Goal: Information Seeking & Learning: Learn about a topic

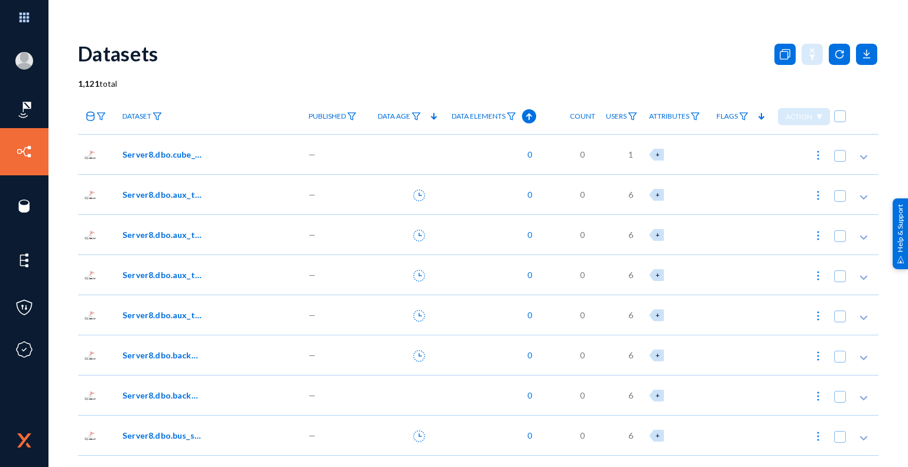
click at [67, 206] on link "Sensors" at bounding box center [56, 206] width 31 height 14
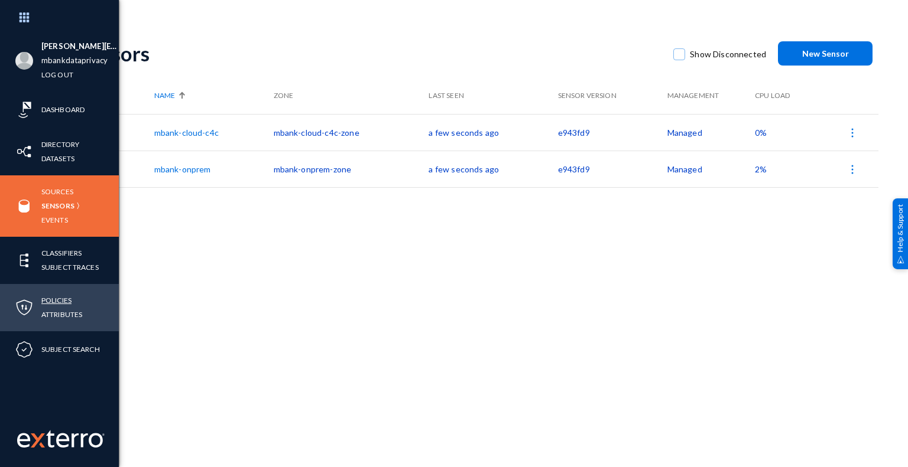
click at [68, 300] on link "Policies" at bounding box center [56, 301] width 30 height 14
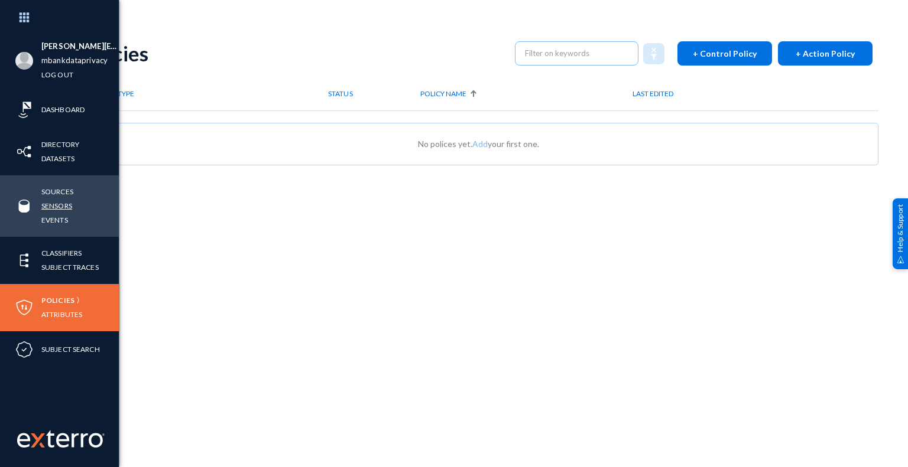
click at [64, 207] on link "Sensors" at bounding box center [56, 206] width 31 height 14
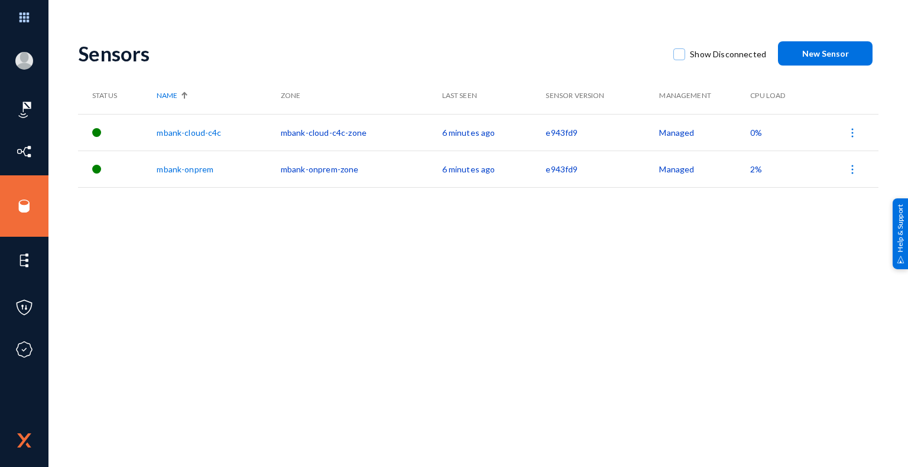
click at [400, 298] on div "Sensors Show Disconnected New Sensor Status Name Zone Last Seen Sensor Version …" at bounding box center [478, 207] width 800 height 355
click at [177, 137] on link "mbank-cloud-c4c" at bounding box center [189, 133] width 64 height 10
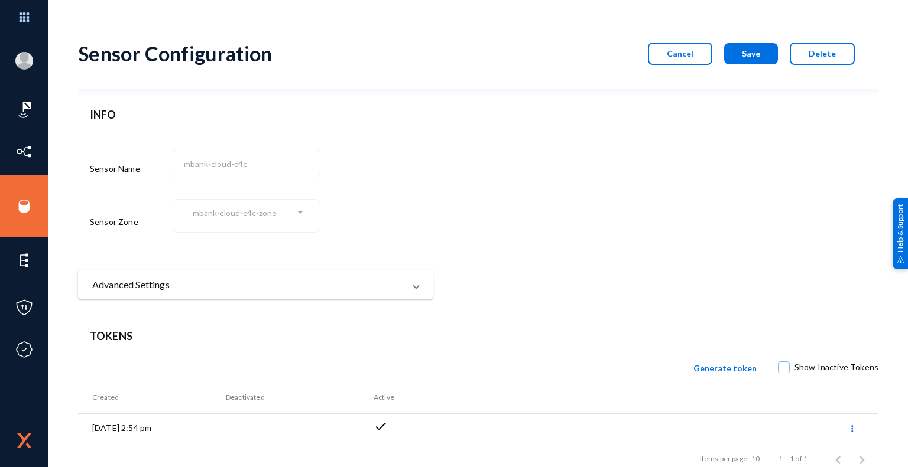
click at [684, 60] on button "Cancel" at bounding box center [680, 54] width 64 height 22
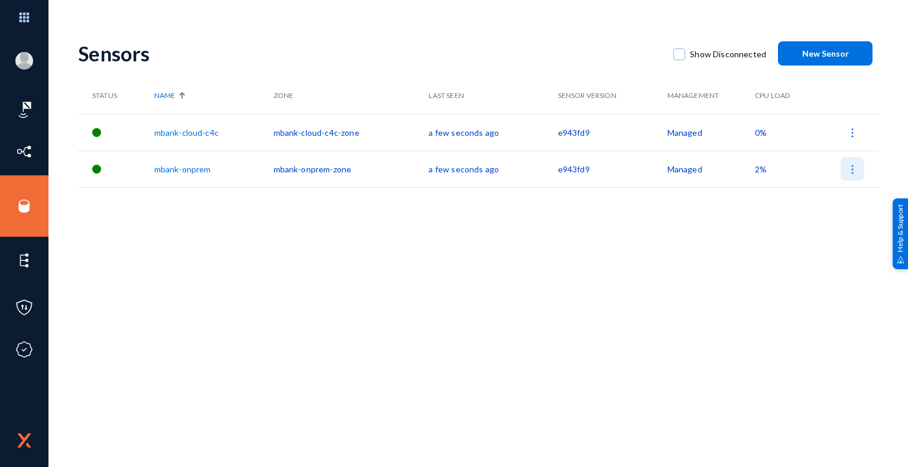
click at [853, 174] on img at bounding box center [852, 170] width 12 height 12
click at [784, 271] on div at bounding box center [454, 233] width 908 height 467
click at [851, 168] on img at bounding box center [852, 170] width 12 height 12
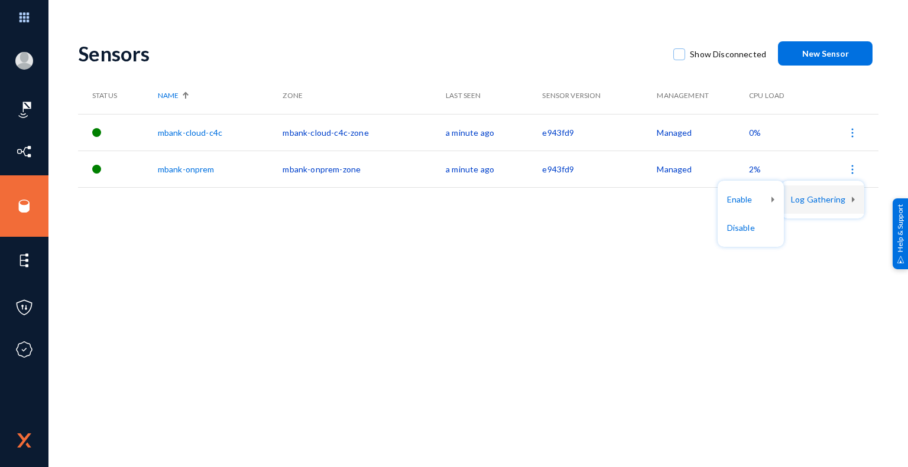
click at [720, 310] on div at bounding box center [454, 233] width 908 height 467
click at [280, 252] on div "Sensors Show Disconnected New Sensor Status Name Zone Last Seen Sensor Version …" at bounding box center [478, 207] width 800 height 355
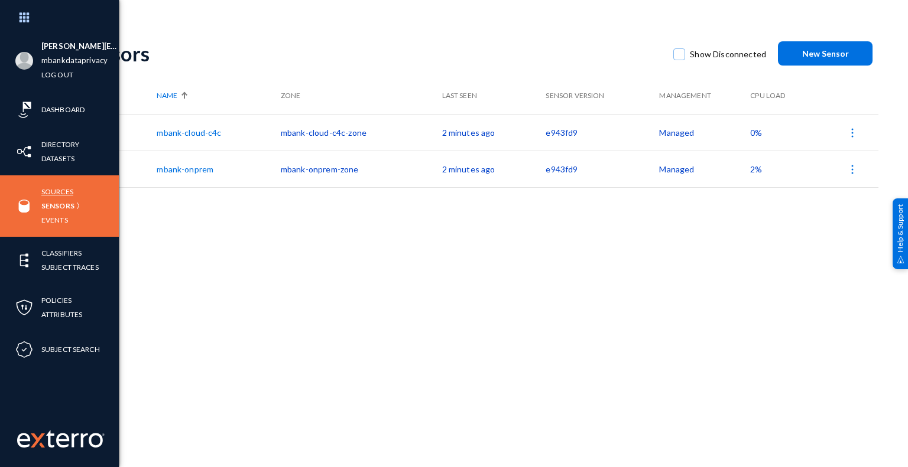
click at [64, 191] on link "Sources" at bounding box center [57, 192] width 32 height 14
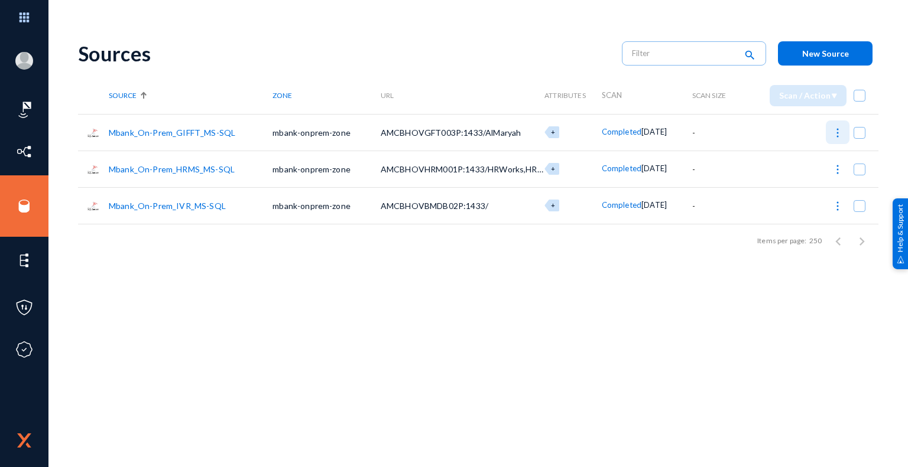
click at [837, 134] on img at bounding box center [838, 133] width 12 height 12
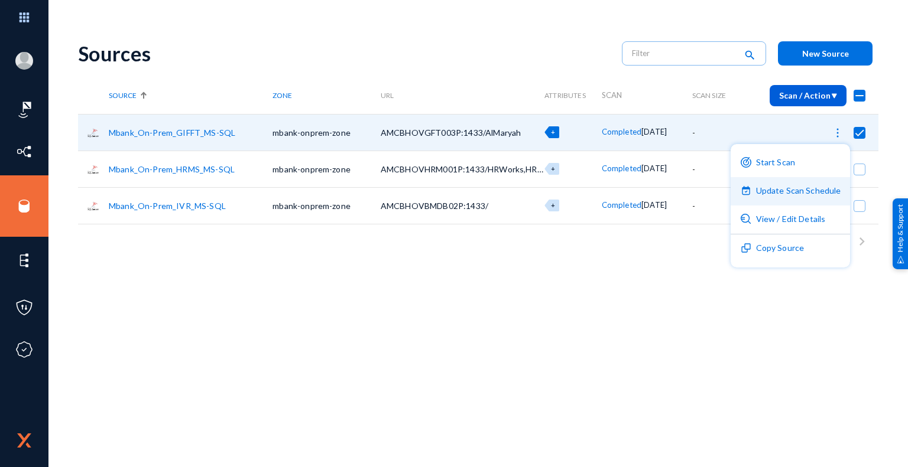
click at [798, 191] on button "Update Scan Schedule" at bounding box center [790, 191] width 120 height 28
checkbox input "false"
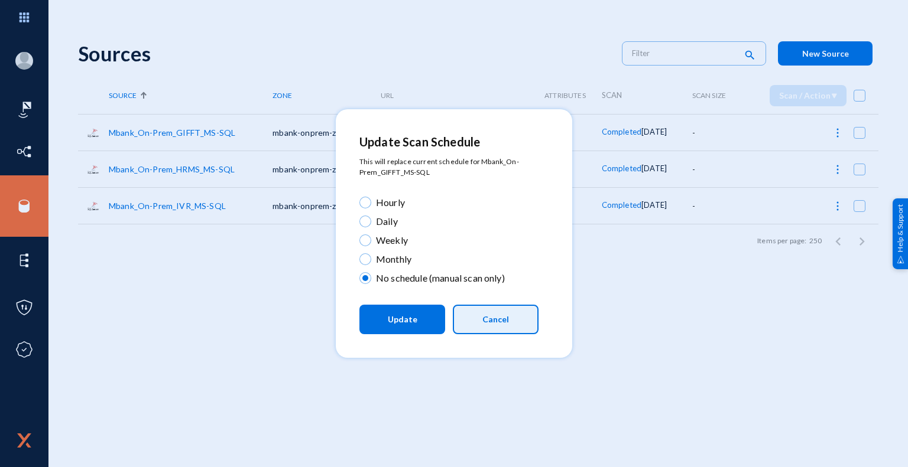
click at [501, 328] on button "Cancel" at bounding box center [496, 320] width 86 height 30
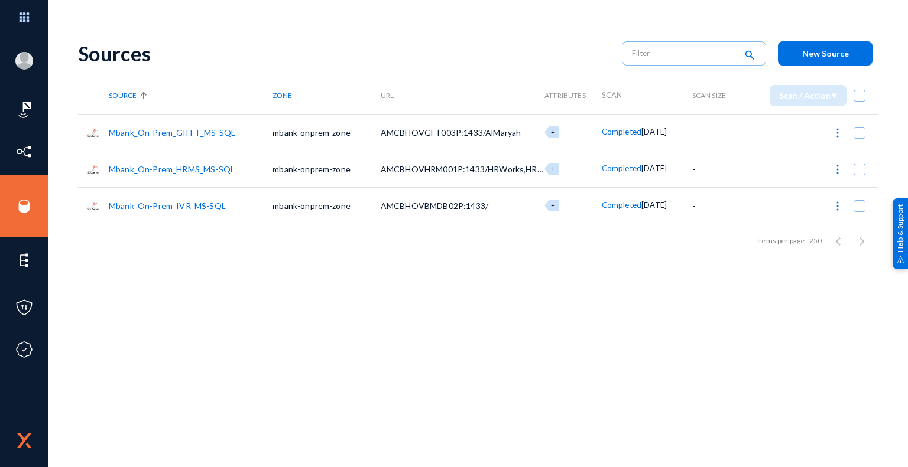
click at [376, 301] on div "Sources search New Source Source Zone URL Attributes Scan Scan Size Scan / Acti…" at bounding box center [478, 207] width 800 height 355
click at [176, 132] on link "Mbank_On-Prem_GIFFT_MS-SQL" at bounding box center [172, 133] width 126 height 10
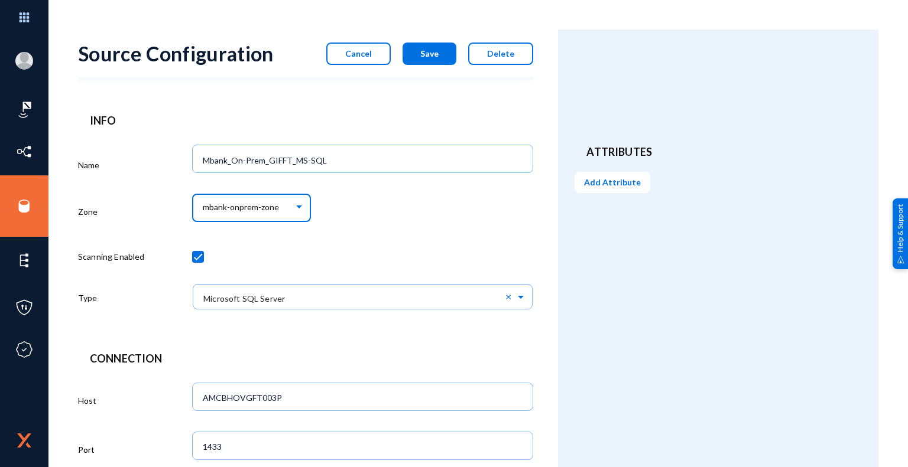
click at [300, 207] on div at bounding box center [299, 207] width 6 height 3
click at [375, 213] on div at bounding box center [454, 233] width 908 height 467
click at [390, 220] on div "mbank-onprem-zone" at bounding box center [363, 214] width 342 height 49
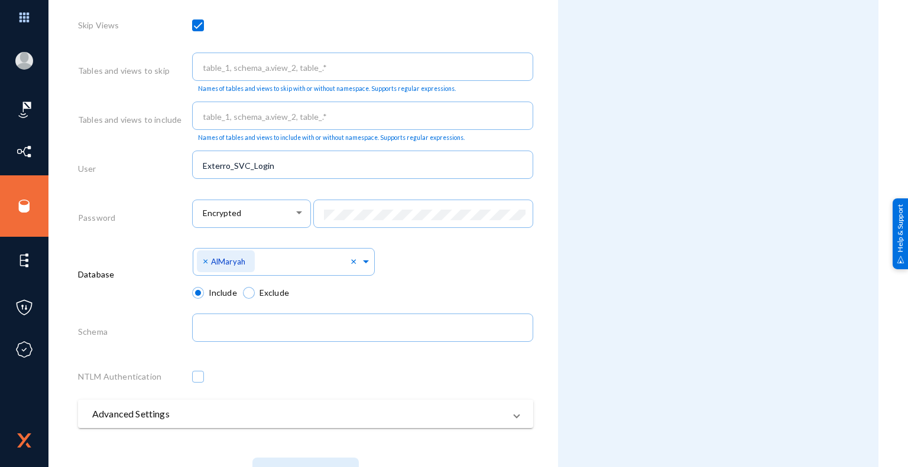
scroll to position [532, 0]
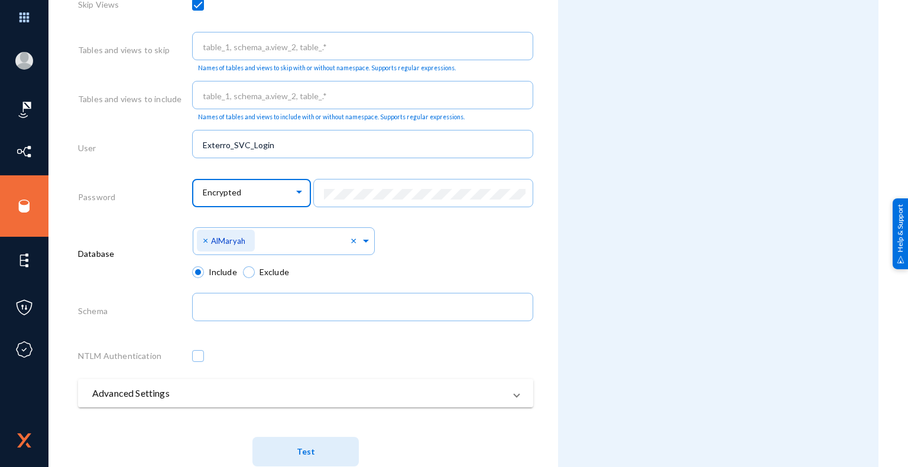
click at [298, 194] on div at bounding box center [299, 192] width 6 height 3
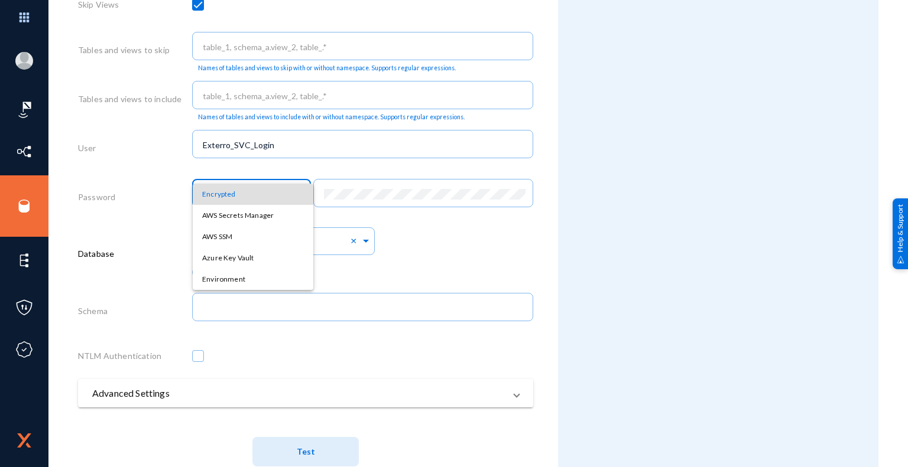
click at [482, 235] on div at bounding box center [454, 233] width 908 height 467
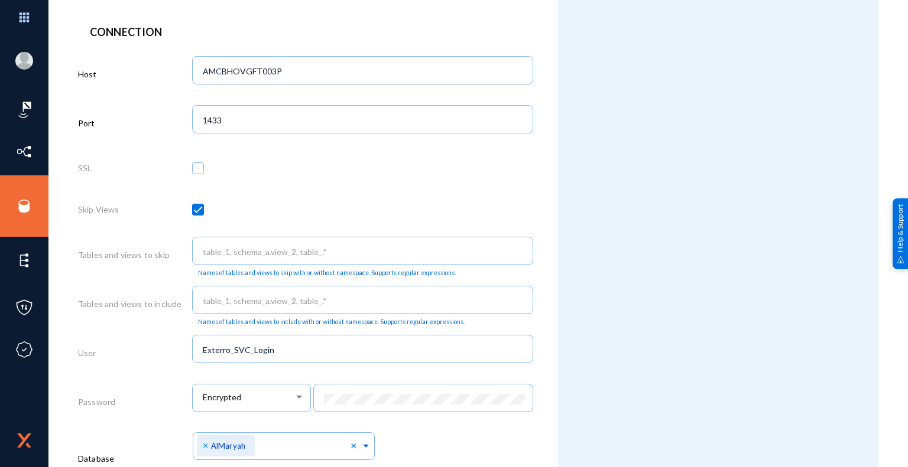
scroll to position [563, 0]
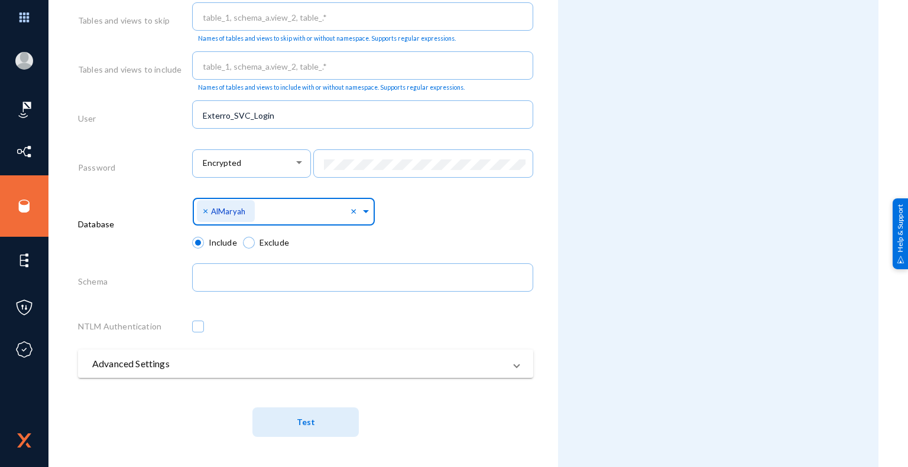
click at [365, 212] on span at bounding box center [365, 210] width 11 height 12
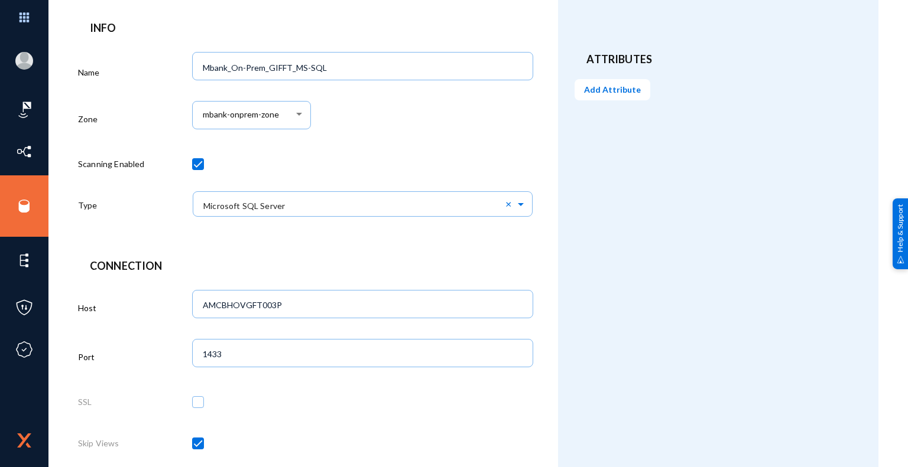
scroll to position [0, 0]
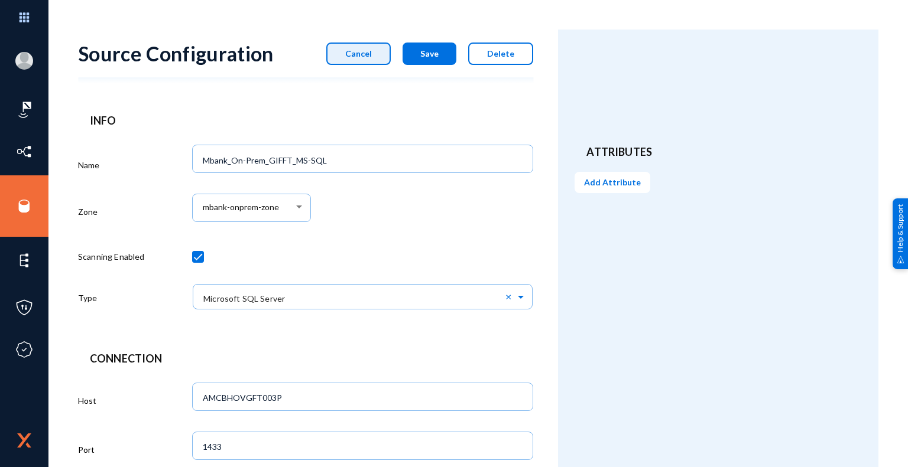
click at [372, 60] on button "Cancel" at bounding box center [358, 54] width 64 height 22
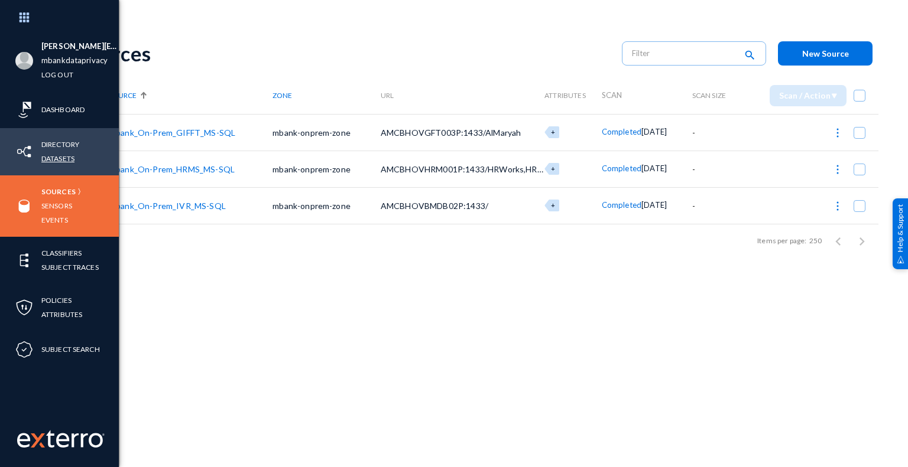
click at [66, 160] on link "Datasets" at bounding box center [57, 159] width 33 height 14
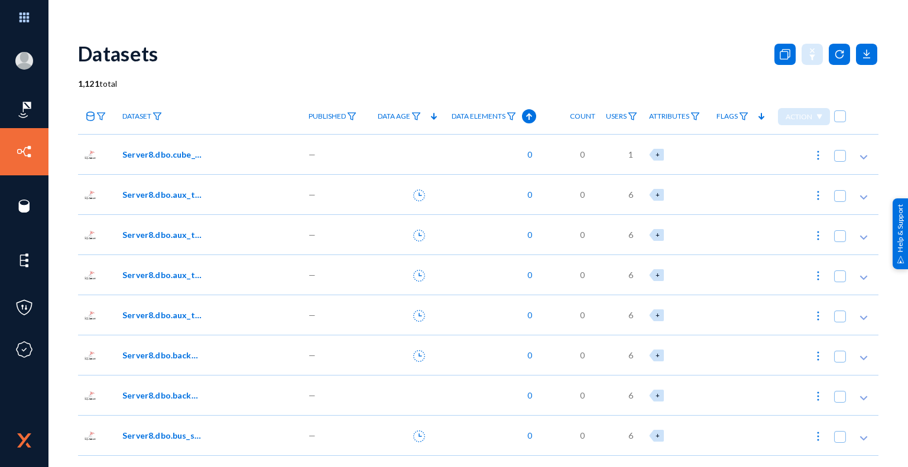
click at [91, 119] on icon at bounding box center [90, 116] width 9 height 9
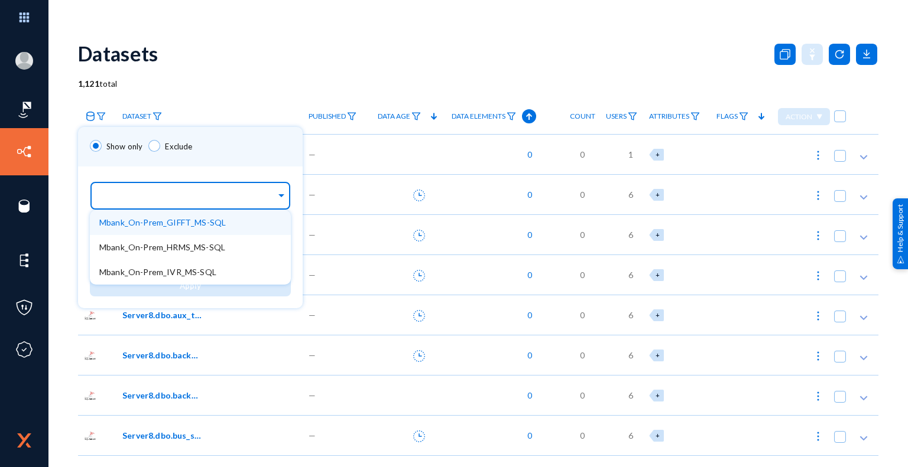
click at [284, 197] on span at bounding box center [281, 194] width 11 height 12
click at [197, 225] on span "Mbank_On-Prem_GIFFT_MS-SQL" at bounding box center [162, 222] width 126 height 10
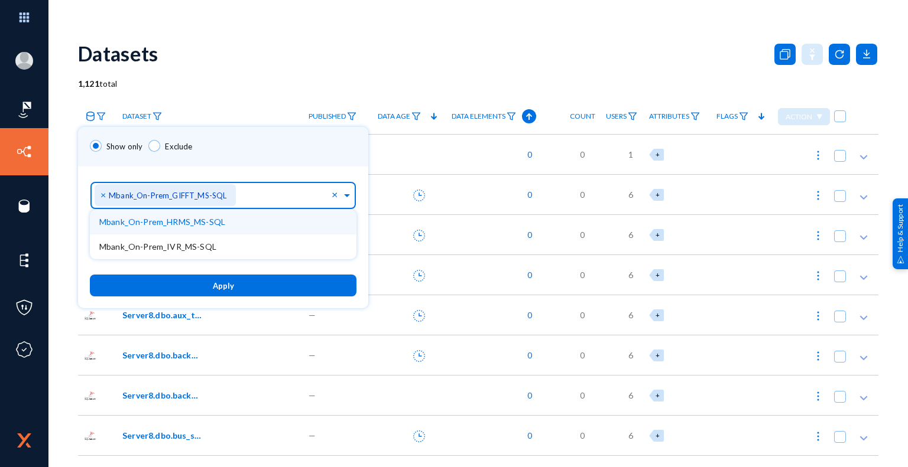
click at [326, 158] on div "Show only Exclude" at bounding box center [223, 147] width 290 height 40
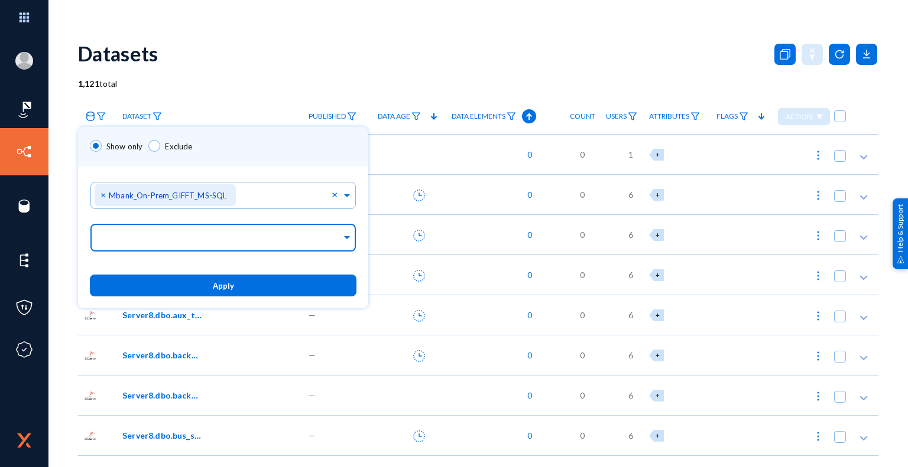
click at [213, 246] on div at bounding box center [220, 239] width 242 height 20
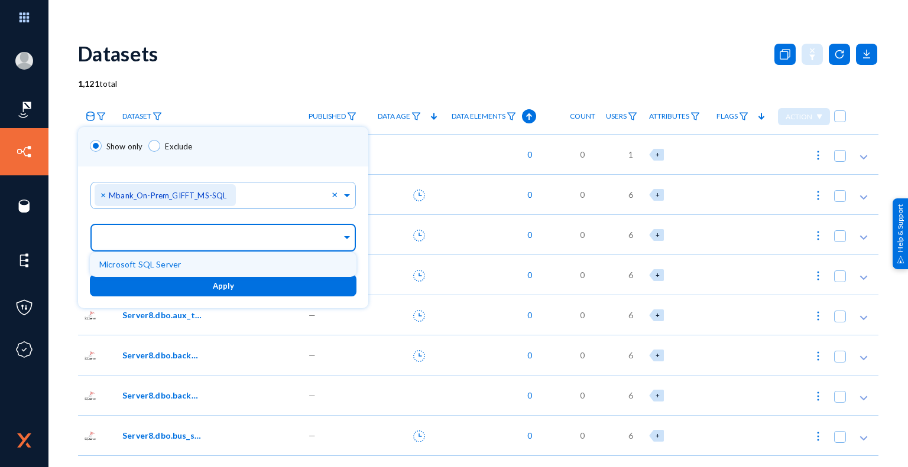
click at [168, 266] on span "Microsoft SQL Server" at bounding box center [140, 264] width 82 height 10
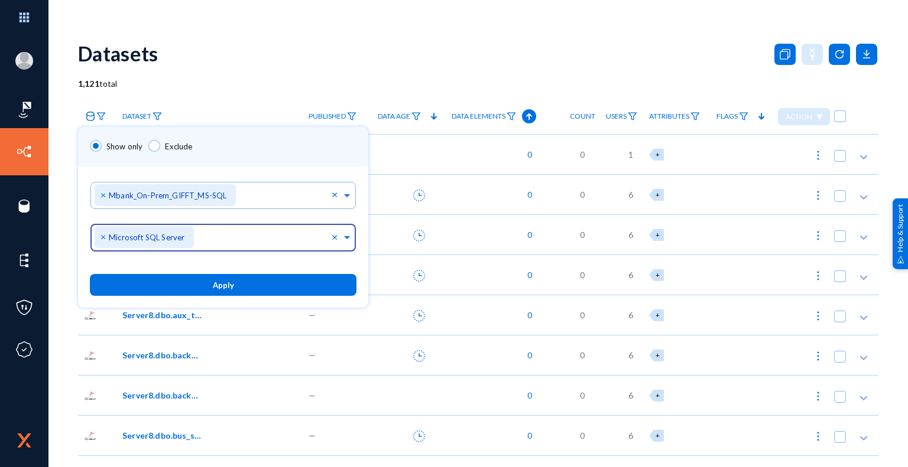
click at [232, 288] on button "Apply" at bounding box center [223, 285] width 267 height 22
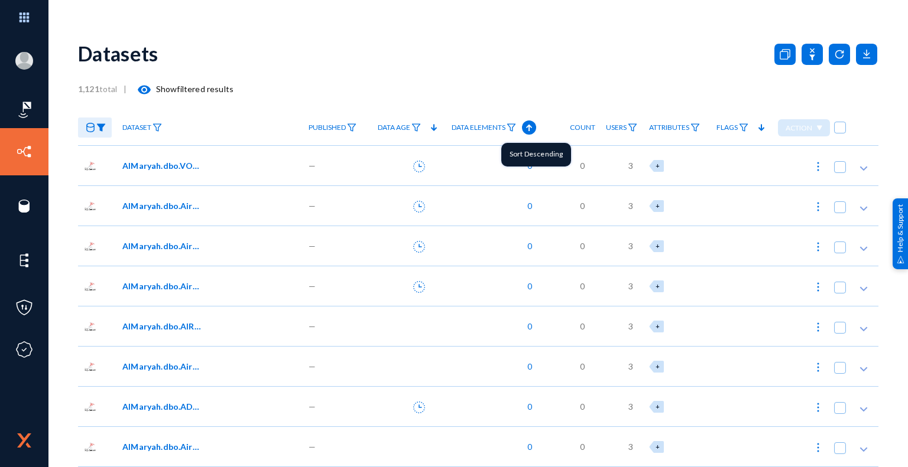
click at [529, 128] on icon at bounding box center [529, 128] width 14 height 14
click at [164, 165] on span "AlMaryah.dbo.CE_EMAIL_TEMPLATE_25062021" at bounding box center [162, 166] width 80 height 12
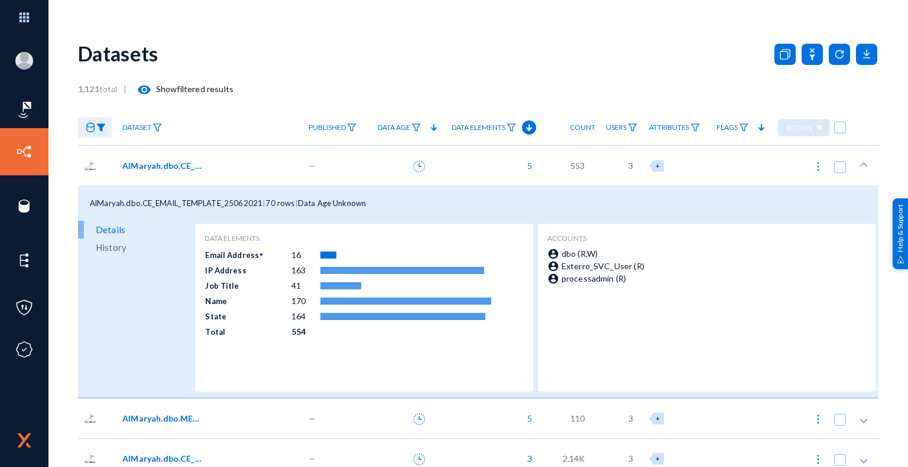
drag, startPoint x: 308, startPoint y: 332, endPoint x: 286, endPoint y: 332, distance: 21.9
click at [286, 332] on tr "Total 554" at bounding box center [347, 331] width 287 height 15
click at [310, 334] on td "554" at bounding box center [305, 331] width 29 height 15
drag, startPoint x: 88, startPoint y: 202, endPoint x: 168, endPoint y: 207, distance: 80.6
click at [168, 207] on div "AlMaryah.dbo.CE_EMAIL_TEMPLATE_25062021 | 70 rows | Data Age Unknown" at bounding box center [478, 203] width 800 height 35
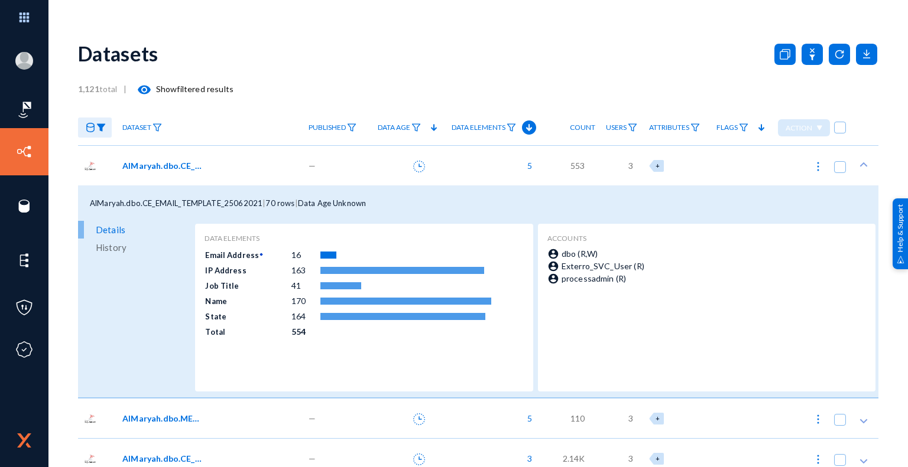
click at [165, 218] on div "AlMaryah.dbo.CE_EMAIL_TEMPLATE_25062021 | 70 rows | Data Age Unknown" at bounding box center [478, 203] width 800 height 35
drag, startPoint x: 293, startPoint y: 205, endPoint x: 265, endPoint y: 205, distance: 28.4
click at [265, 205] on div "AlMaryah.dbo.CE_EMAIL_TEMPLATE_25062021 | 70 rows | Data Age Unknown" at bounding box center [478, 203] width 800 height 35
click at [286, 212] on div "AlMaryah.dbo.CE_EMAIL_TEMPLATE_25062021 | 70 rows | Data Age Unknown" at bounding box center [478, 203] width 800 height 35
click at [87, 125] on icon at bounding box center [90, 127] width 9 height 9
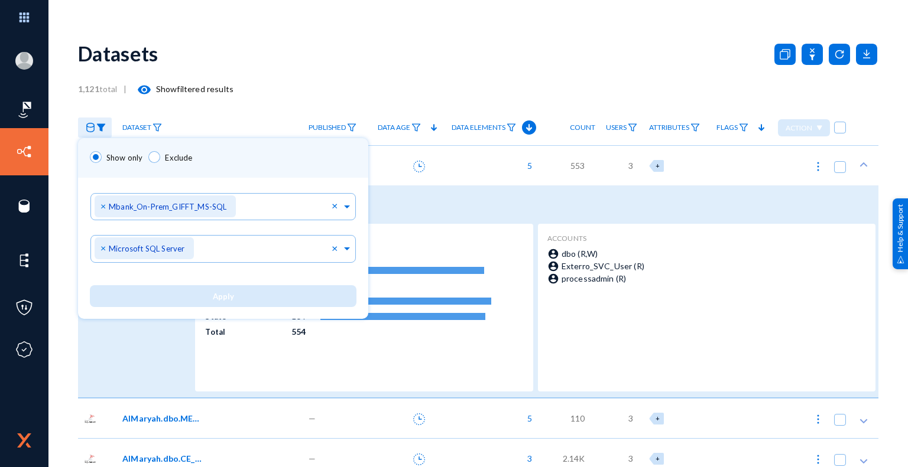
click at [305, 70] on div at bounding box center [454, 233] width 908 height 467
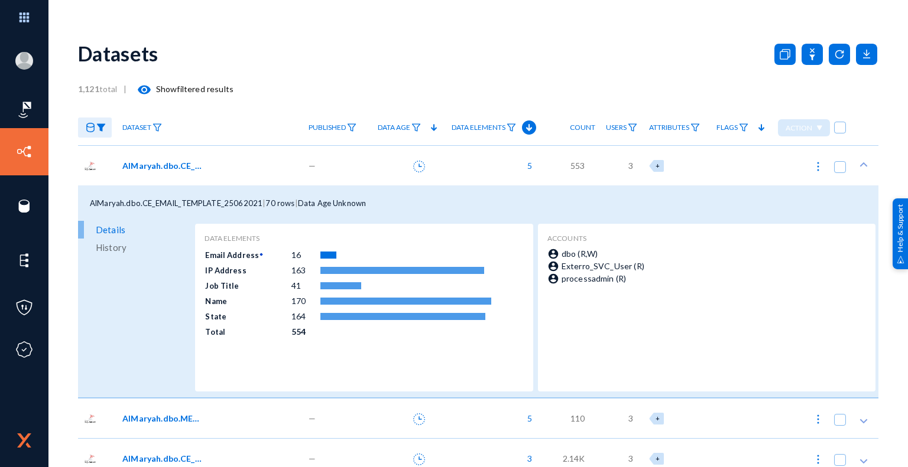
drag, startPoint x: 298, startPoint y: 204, endPoint x: 264, endPoint y: 199, distance: 34.7
click at [264, 199] on div "AlMaryah.dbo.CE_EMAIL_TEMPLATE_25062021 | 70 rows | Data Age Unknown" at bounding box center [478, 203] width 800 height 35
drag, startPoint x: 259, startPoint y: 203, endPoint x: 78, endPoint y: 203, distance: 181.4
click at [78, 203] on div "AlMaryah.dbo.CE_EMAIL_TEMPLATE_25062021 | 70 rows | Data Age Unknown" at bounding box center [478, 203] width 800 height 35
click at [143, 166] on span "AlMaryah.dbo.CE_EMAIL_TEMPLATE_25062021" at bounding box center [162, 166] width 80 height 12
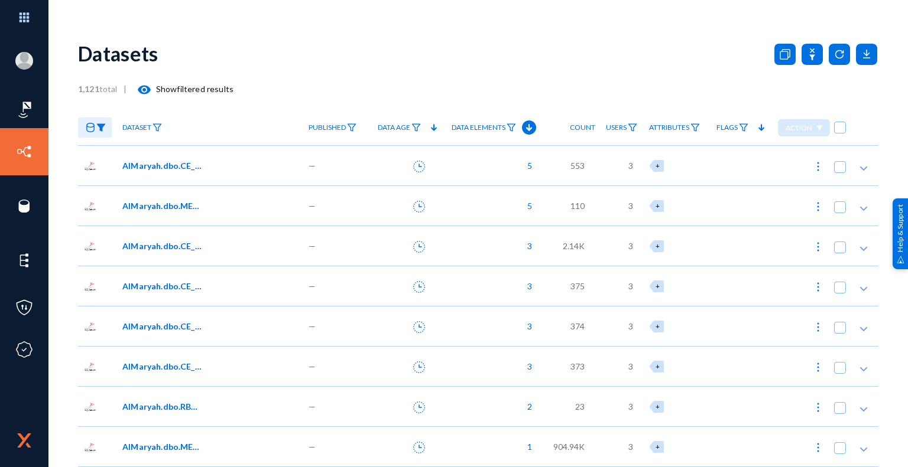
click at [526, 165] on span "5" at bounding box center [526, 166] width 11 height 12
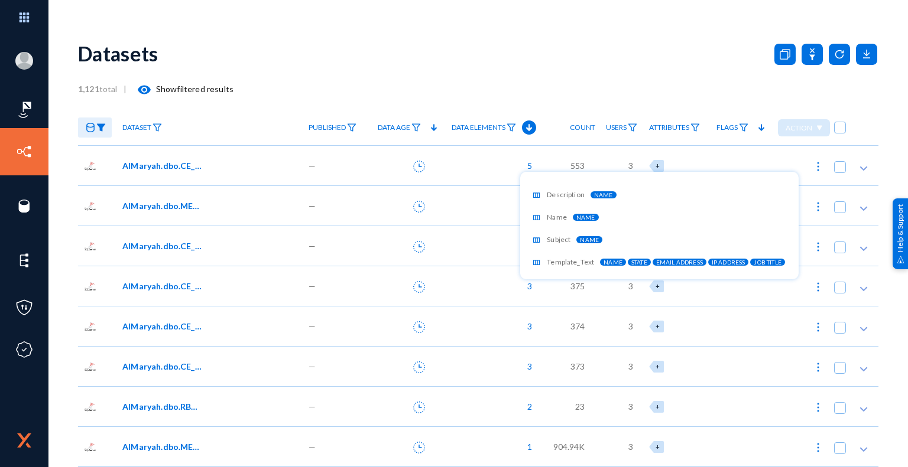
click at [156, 165] on div at bounding box center [454, 233] width 908 height 467
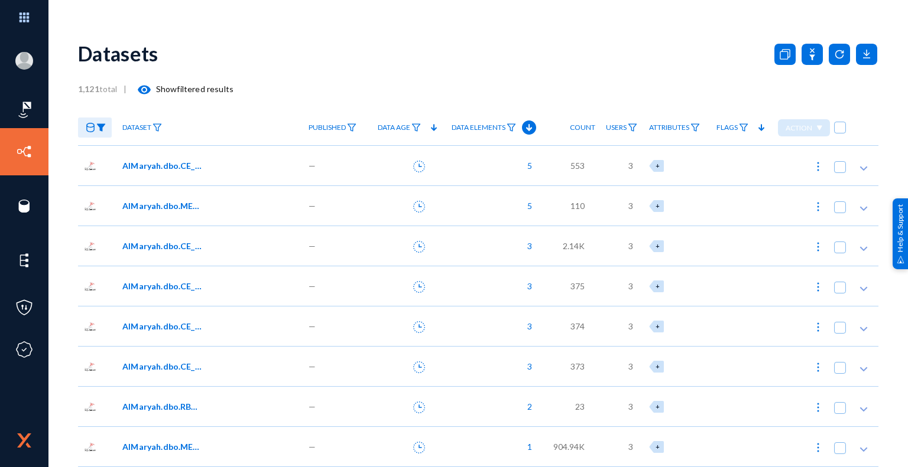
click at [158, 162] on span "AlMaryah.dbo.CE_EMAIL_TEMPLATE_25062021" at bounding box center [162, 166] width 80 height 12
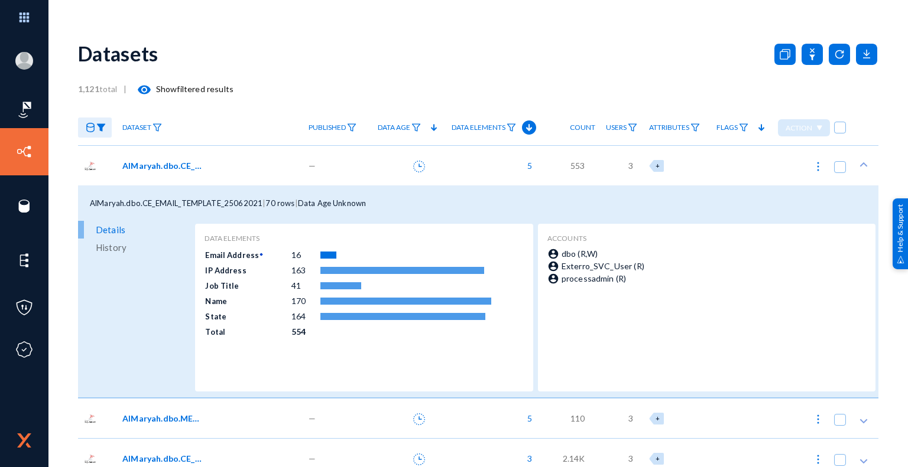
click at [125, 167] on span "AlMaryah.dbo.CE_EMAIL_TEMPLATE_25062021" at bounding box center [162, 166] width 80 height 12
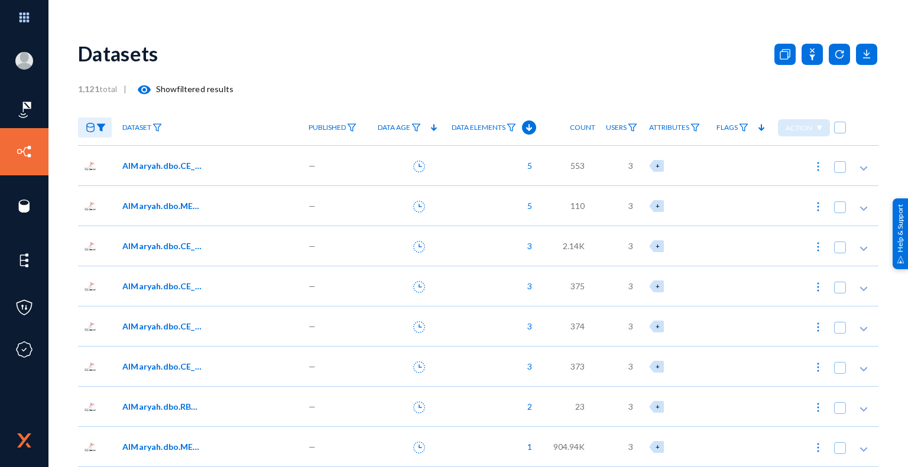
click at [571, 248] on span "2.14K" at bounding box center [574, 246] width 22 height 12
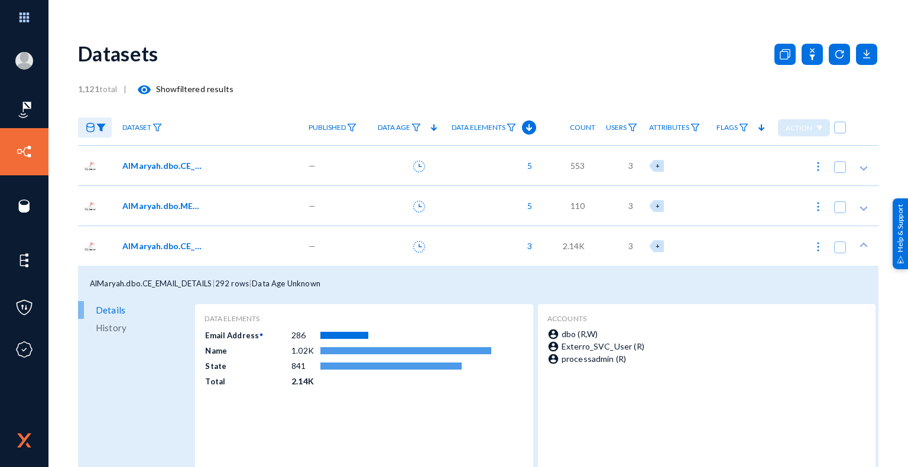
click at [503, 70] on div "Datasets" at bounding box center [478, 54] width 800 height 48
click at [153, 252] on span "AlMaryah.dbo.CE_EMAIL_DETAILS" at bounding box center [162, 246] width 80 height 12
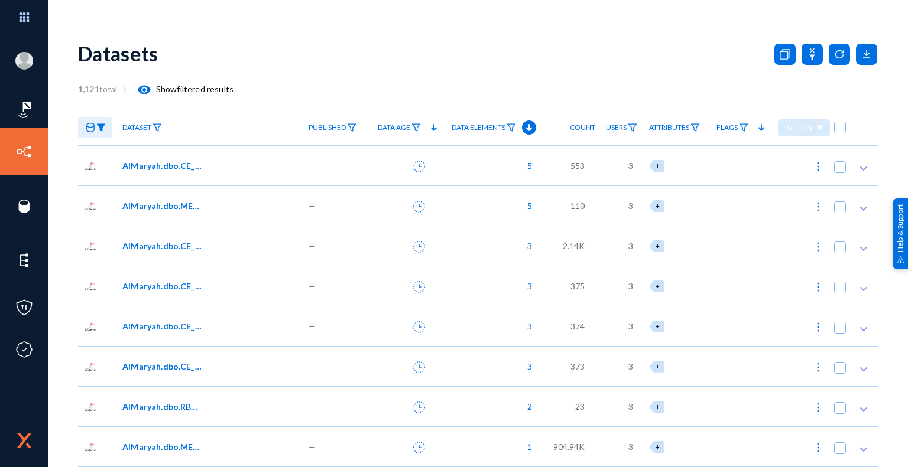
click at [89, 127] on icon at bounding box center [90, 127] width 9 height 9
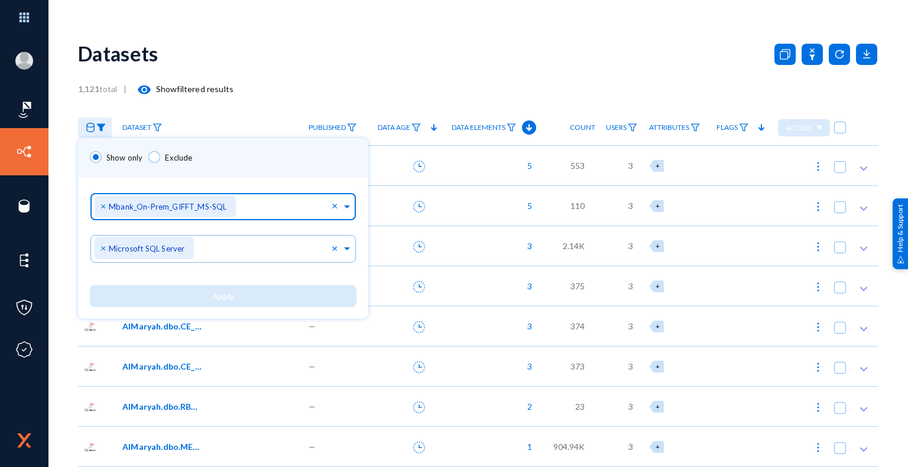
click at [346, 204] on span at bounding box center [347, 205] width 11 height 12
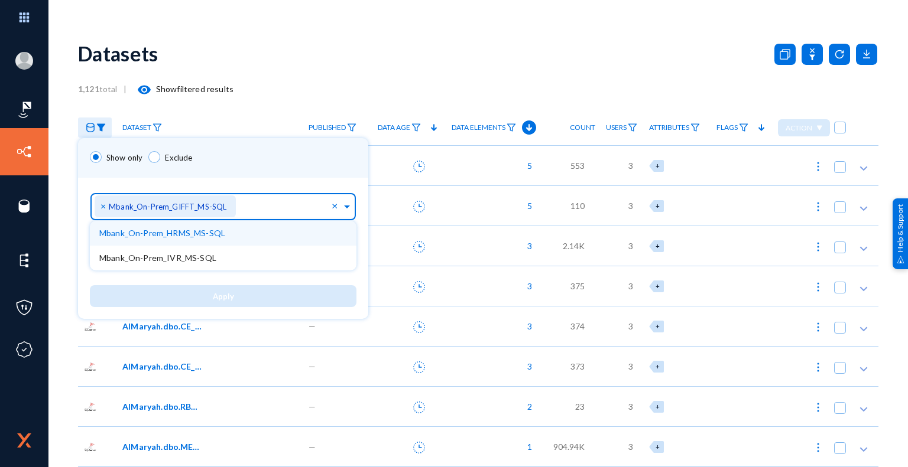
click at [196, 233] on span "Mbank_On-Prem_HRMS_MS-SQL" at bounding box center [162, 233] width 126 height 10
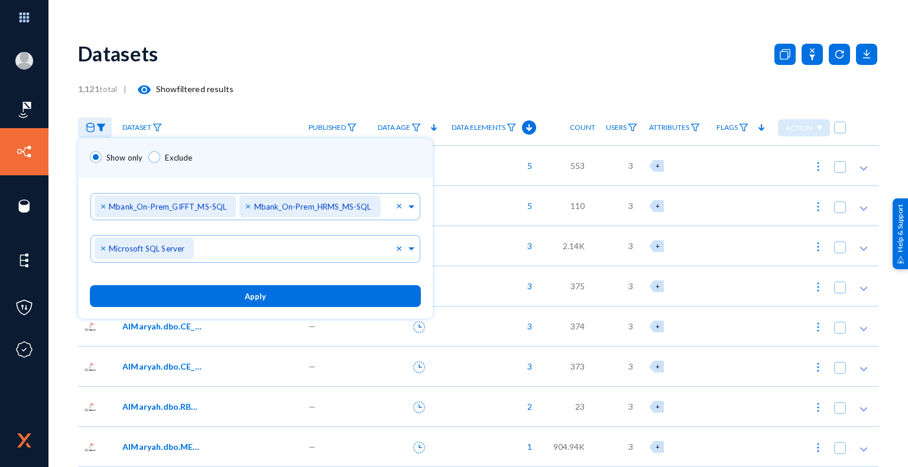
click at [374, 161] on div "Show only Exclude" at bounding box center [255, 158] width 355 height 40
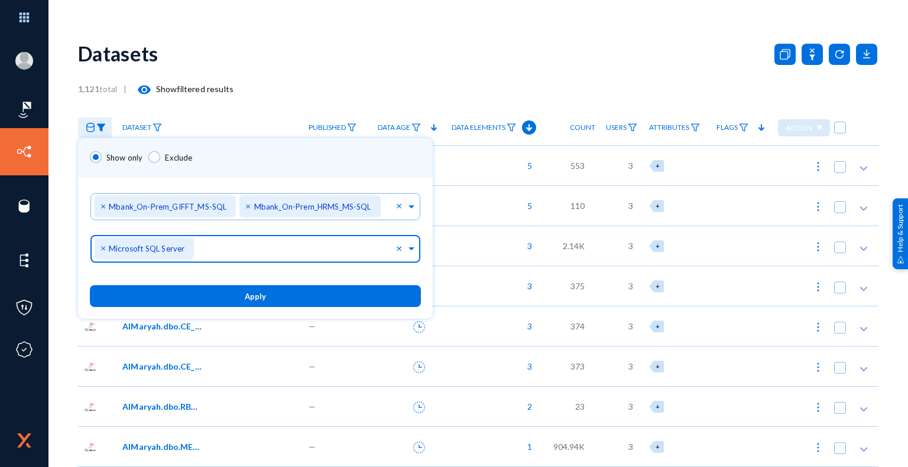
click at [207, 254] on input "text" at bounding box center [297, 251] width 199 height 11
click at [410, 248] on span at bounding box center [411, 247] width 11 height 12
click at [411, 248] on span at bounding box center [411, 247] width 11 height 12
click at [264, 300] on span "Apply" at bounding box center [255, 296] width 21 height 9
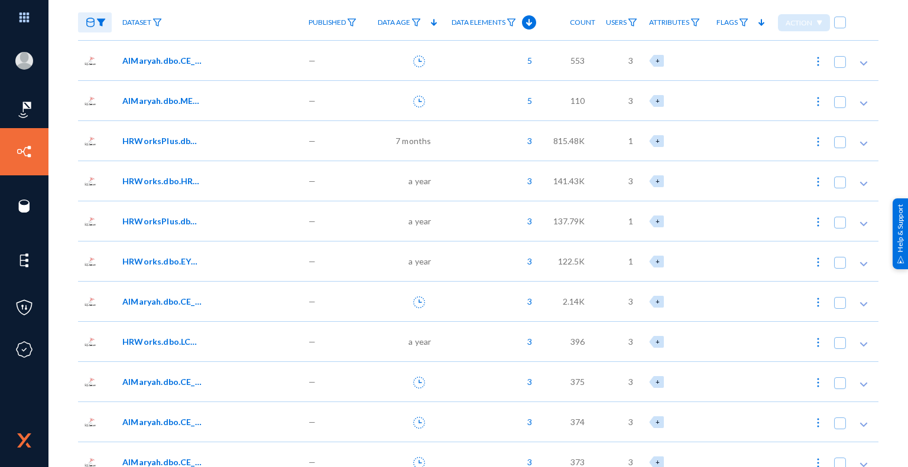
scroll to position [118, 0]
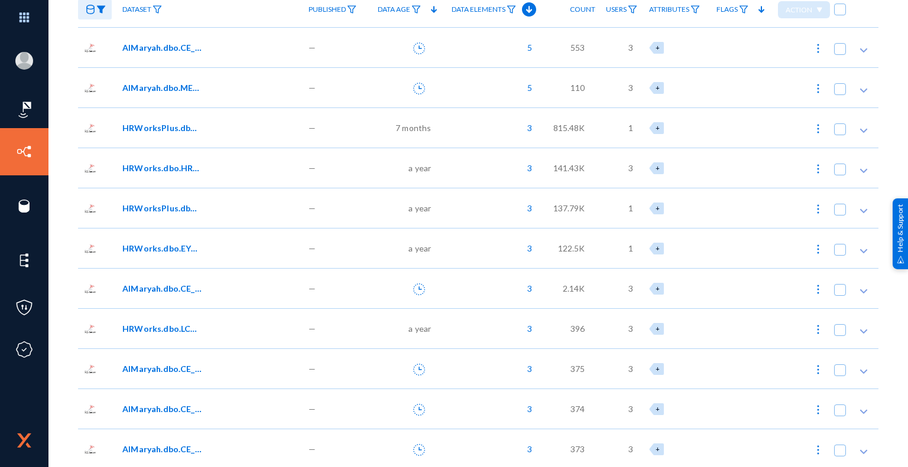
click at [404, 127] on span "7 months" at bounding box center [412, 128] width 35 height 12
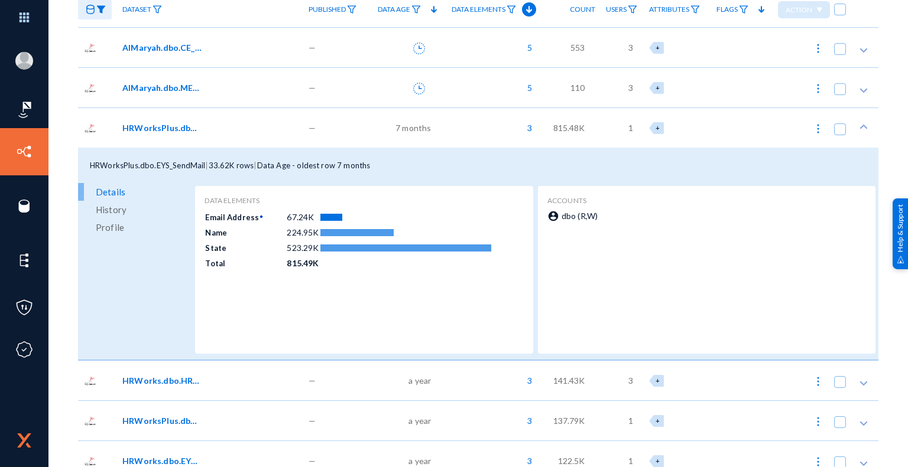
drag, startPoint x: 269, startPoint y: 164, endPoint x: 378, endPoint y: 164, distance: 109.3
click at [378, 164] on div "HRWorksPlus.dbo.EYS_SendMail | 33.62K rows | Data Age - oldest row 7 months" at bounding box center [478, 165] width 800 height 35
click at [378, 166] on div "HRWorksPlus.dbo.EYS_SendMail | 33.62K rows | Data Age - oldest row 7 months" at bounding box center [478, 165] width 800 height 35
click at [418, 126] on span "7 months" at bounding box center [412, 128] width 35 height 12
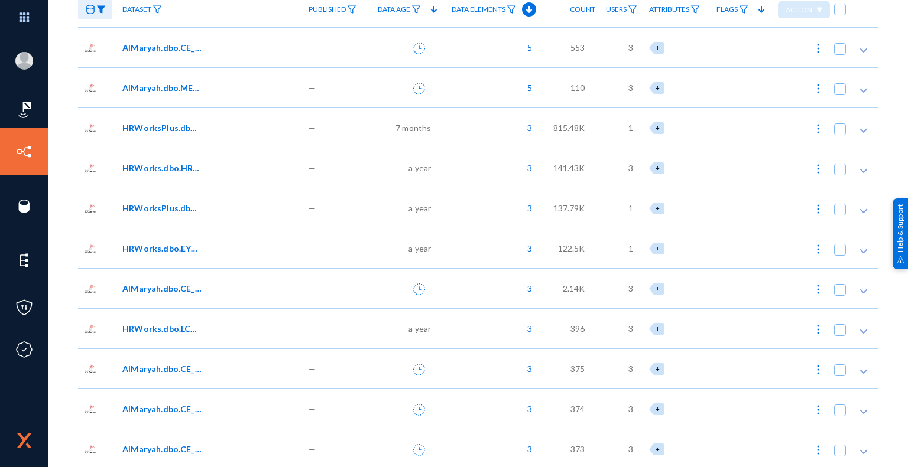
click at [417, 127] on span "7 months" at bounding box center [412, 128] width 35 height 12
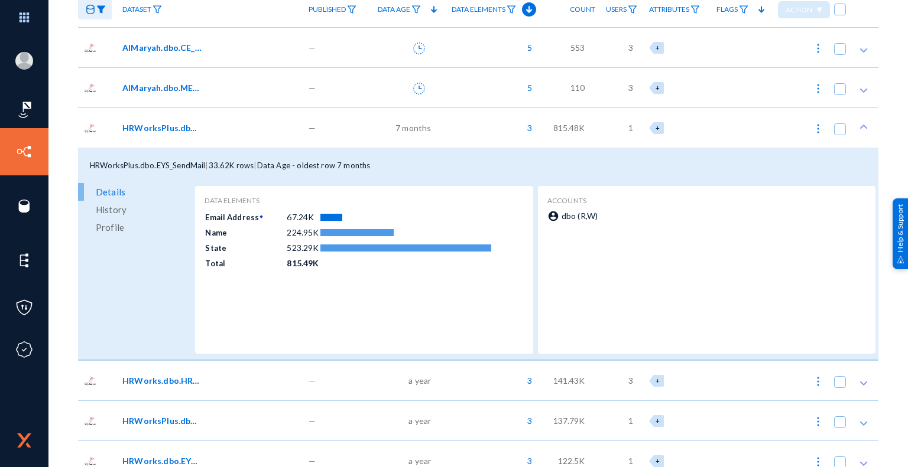
click at [421, 125] on span "7 months" at bounding box center [412, 128] width 35 height 12
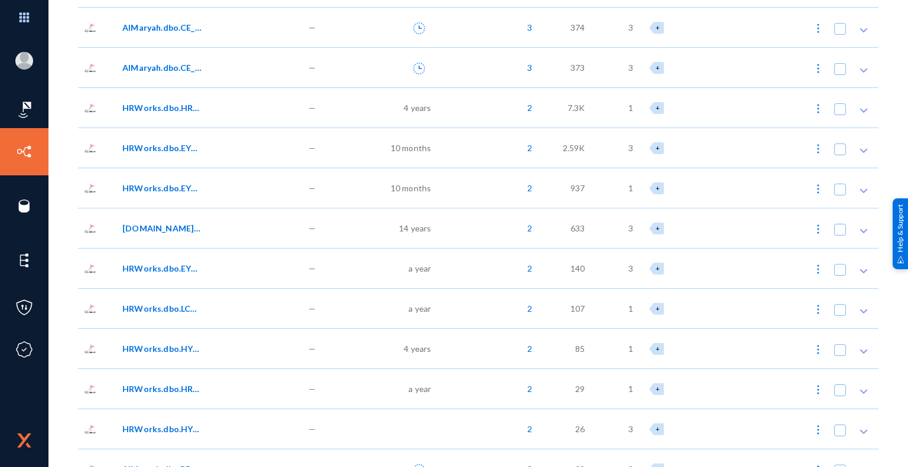
scroll to position [591, 0]
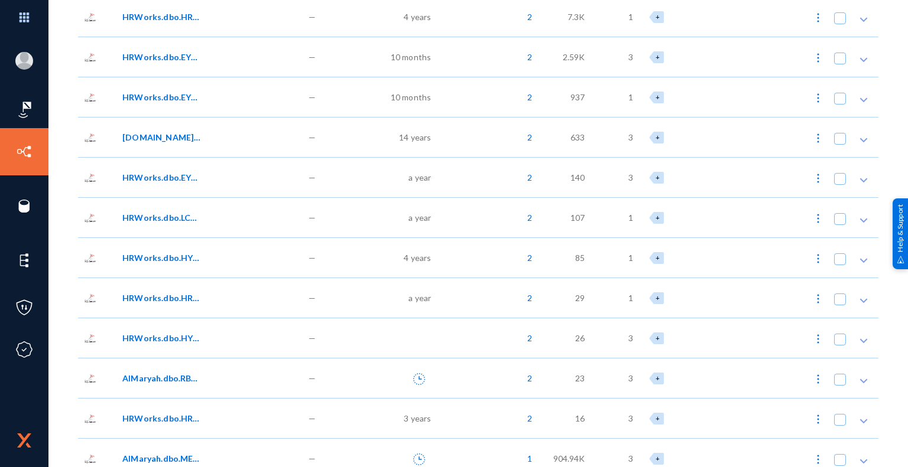
click at [407, 137] on span "14 years" at bounding box center [415, 137] width 32 height 12
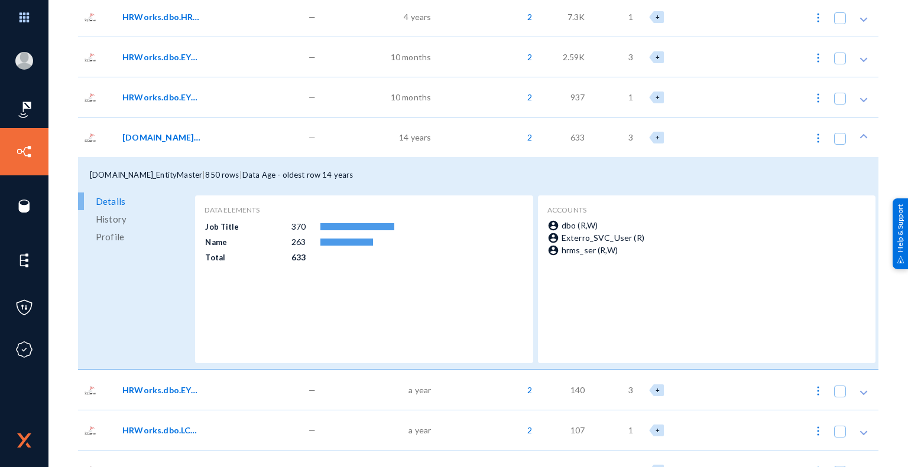
drag, startPoint x: 127, startPoint y: 176, endPoint x: 210, endPoint y: 173, distance: 83.4
click at [210, 173] on div "[DOMAIN_NAME]_EntityMaster | 850 rows | Data Age - oldest row 14 years" at bounding box center [478, 174] width 800 height 35
click at [225, 173] on span "850 rows" at bounding box center [222, 174] width 34 height 9
drag, startPoint x: 216, startPoint y: 172, endPoint x: 251, endPoint y: 173, distance: 34.9
click at [251, 173] on div "[DOMAIN_NAME]_EntityMaster | 850 rows | Data Age - oldest row 14 years" at bounding box center [478, 174] width 800 height 35
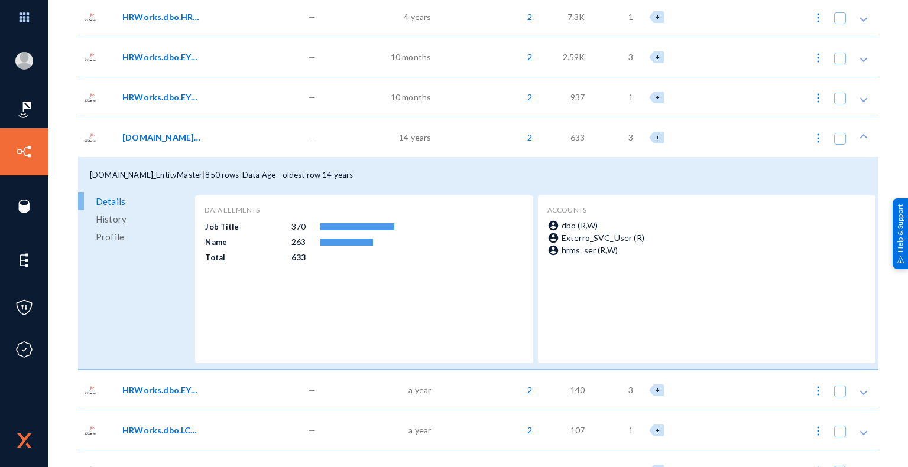
drag, startPoint x: 261, startPoint y: 175, endPoint x: 374, endPoint y: 173, distance: 112.9
click at [374, 173] on div "[DOMAIN_NAME]_EntityMaster | 850 rows | Data Age - oldest row 14 years" at bounding box center [478, 174] width 800 height 35
click at [375, 177] on div "[DOMAIN_NAME]_EntityMaster | 850 rows | Data Age - oldest row 14 years" at bounding box center [478, 174] width 800 height 35
drag, startPoint x: 367, startPoint y: 177, endPoint x: 253, endPoint y: 171, distance: 114.2
click at [253, 171] on div "[DOMAIN_NAME]_EntityMaster | 850 rows | Data Age - oldest row 14 years" at bounding box center [478, 174] width 800 height 35
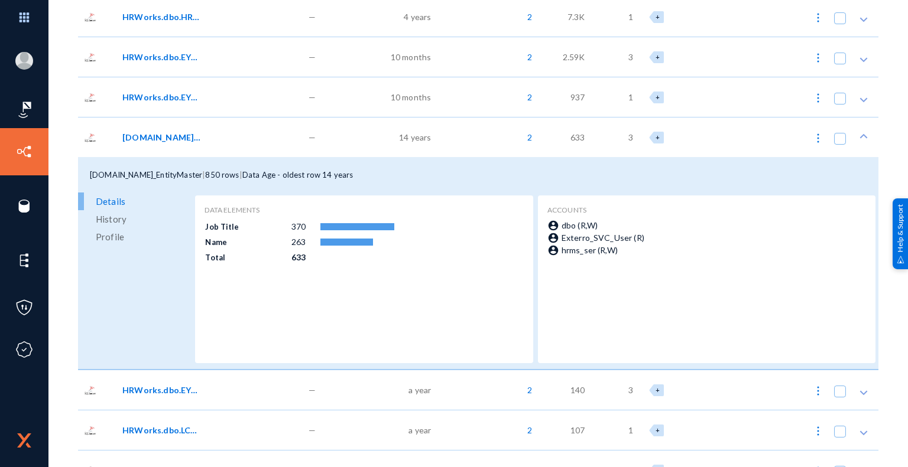
click at [369, 178] on div "[DOMAIN_NAME]_EntityMaster | 850 rows | Data Age - oldest row 14 years" at bounding box center [478, 174] width 800 height 35
click at [185, 138] on span "[DOMAIN_NAME]_EntityMaster" at bounding box center [162, 137] width 80 height 12
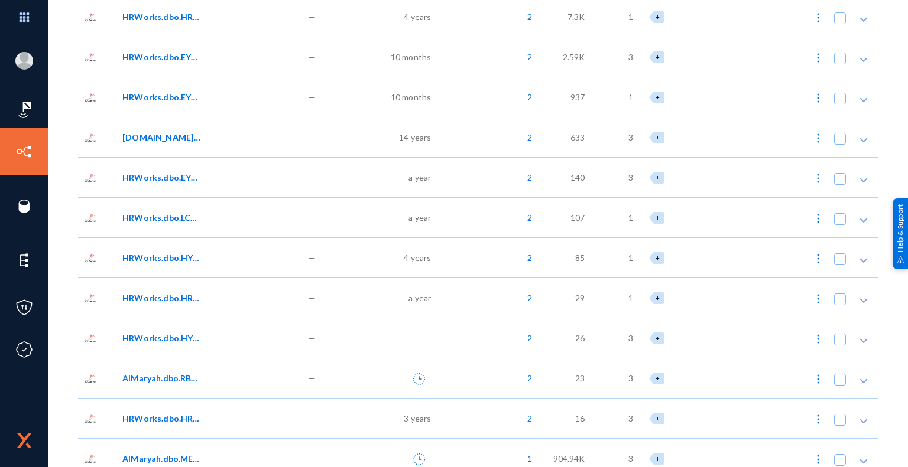
click at [178, 139] on span "[DOMAIN_NAME]_EntityMaster" at bounding box center [162, 137] width 80 height 12
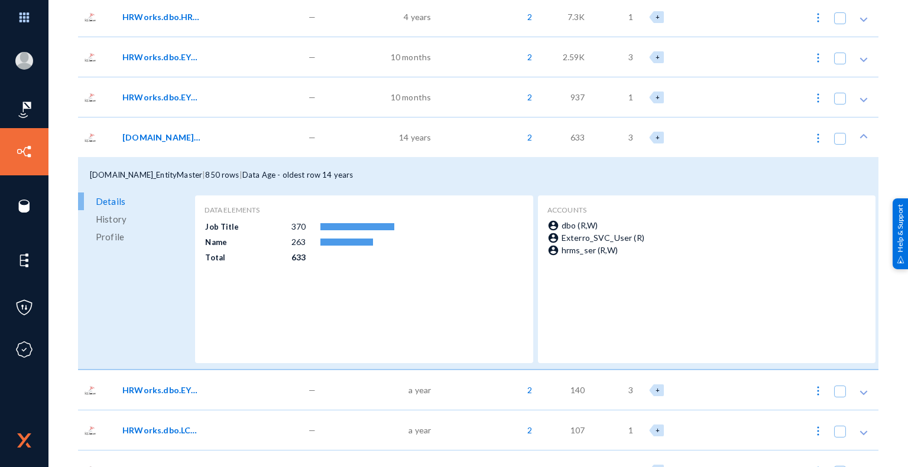
drag, startPoint x: 619, startPoint y: 249, endPoint x: 537, endPoint y: 211, distance: 91.2
click at [538, 211] on mat-card "accounts account_circle dbo (R,W) account_circle Exterro_SVC_User (R) account_c…" at bounding box center [706, 280] width 337 height 168
click at [463, 262] on td at bounding box center [406, 257] width 172 height 15
click at [182, 134] on span "[DOMAIN_NAME]_EntityMaster" at bounding box center [162, 137] width 80 height 12
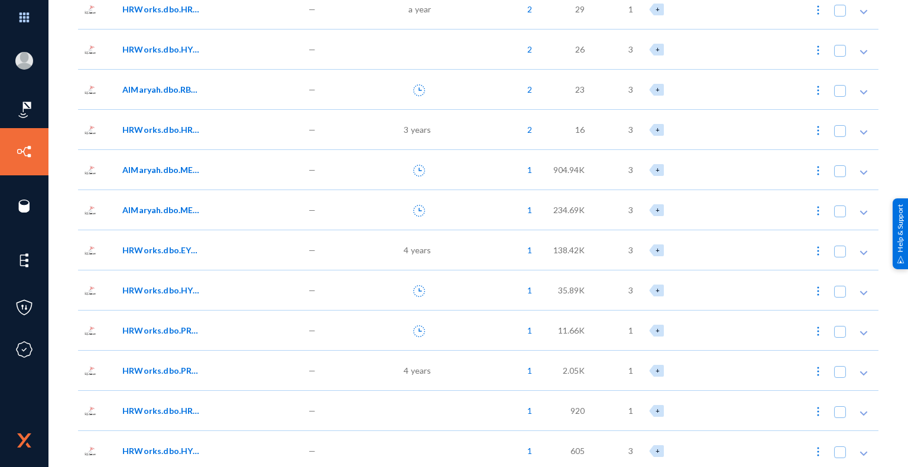
scroll to position [886, 0]
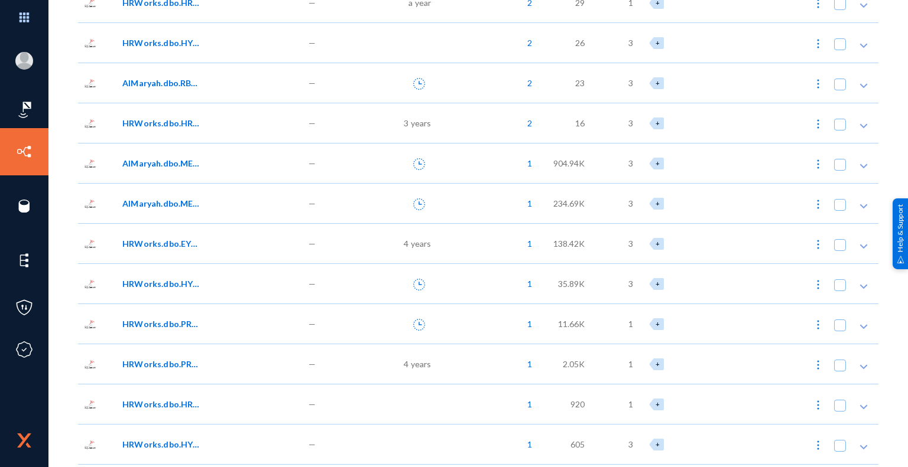
click at [173, 163] on span "AlMaryah.dbo.MEMBER_ACTIVITIES_SESSION" at bounding box center [162, 163] width 80 height 12
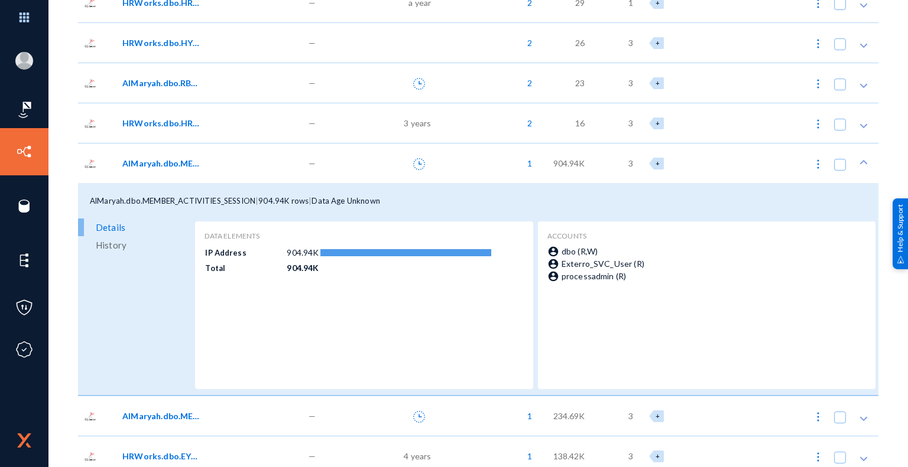
click at [174, 163] on span "AlMaryah.dbo.MEMBER_ACTIVITIES_SESSION" at bounding box center [162, 163] width 80 height 12
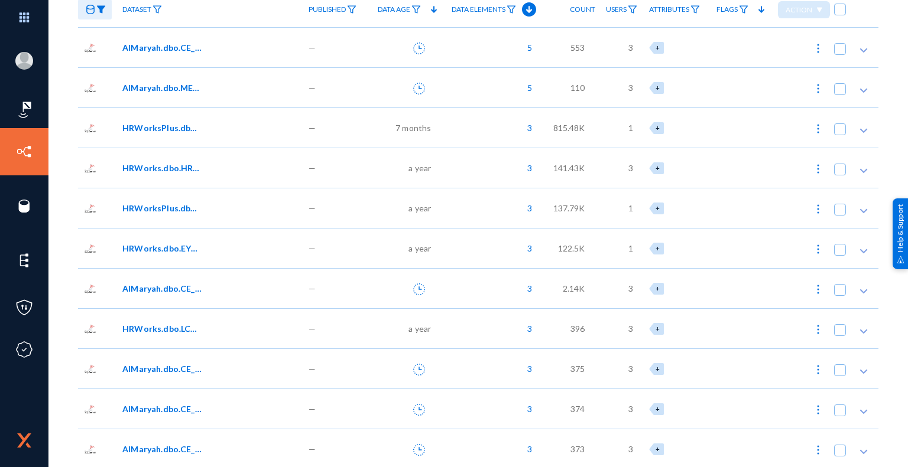
scroll to position [0, 0]
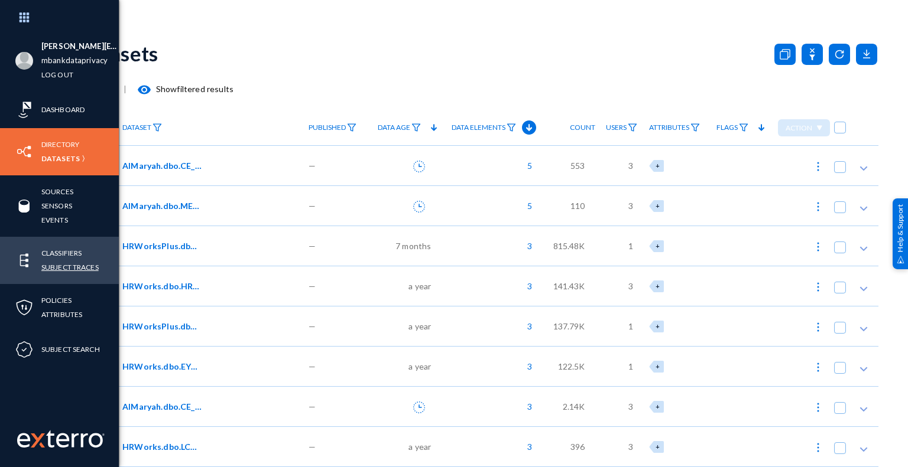
click at [90, 266] on link "Subject Traces" at bounding box center [69, 268] width 57 height 14
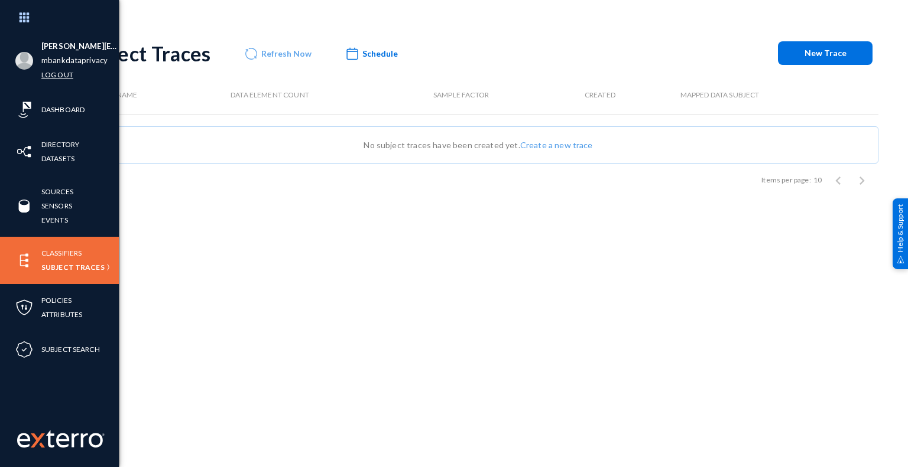
click at [61, 76] on link "Log out" at bounding box center [57, 75] width 32 height 14
